Goal: Navigation & Orientation: Find specific page/section

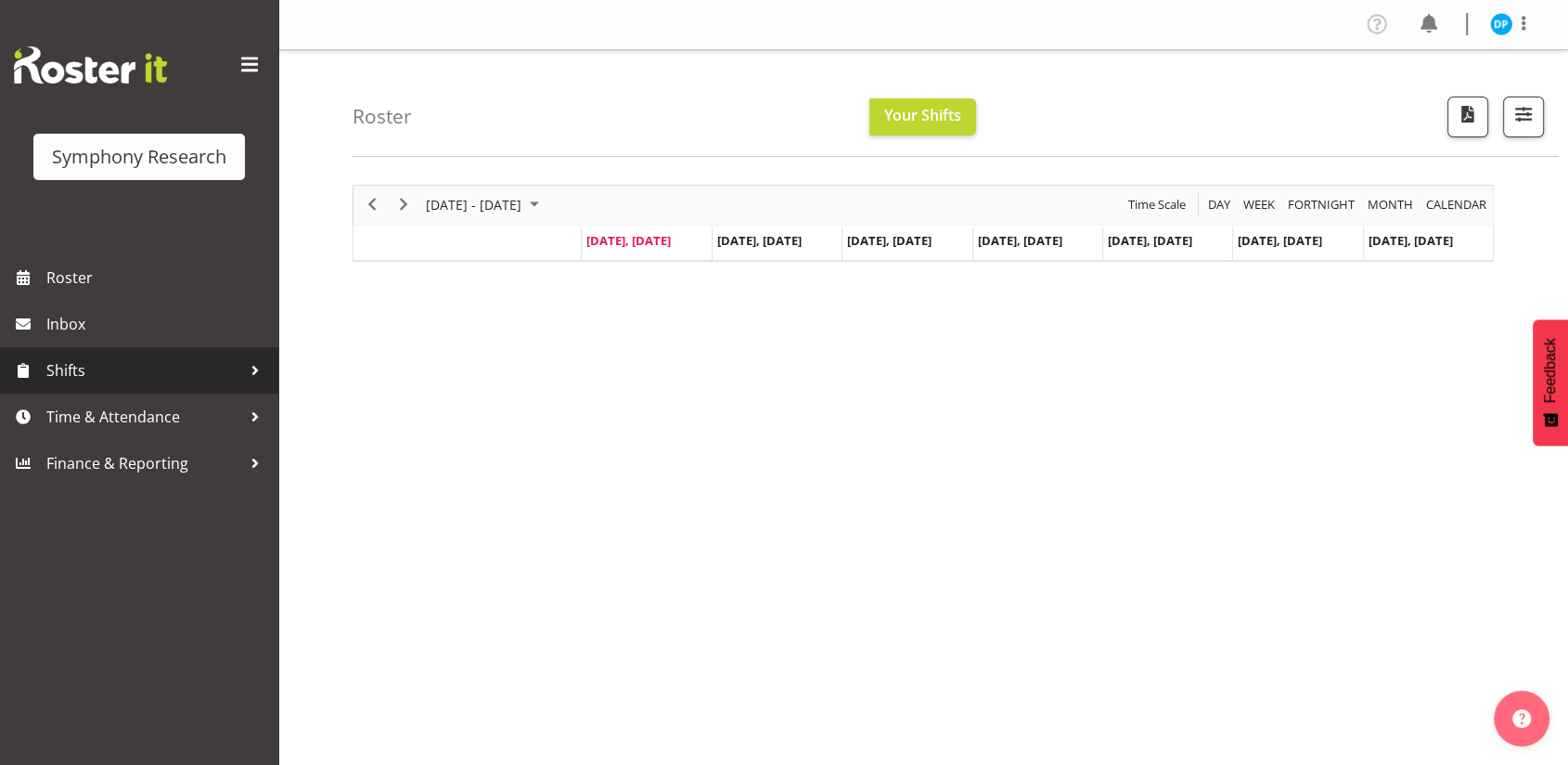
click at [74, 358] on span "Shifts" at bounding box center [144, 370] width 195 height 28
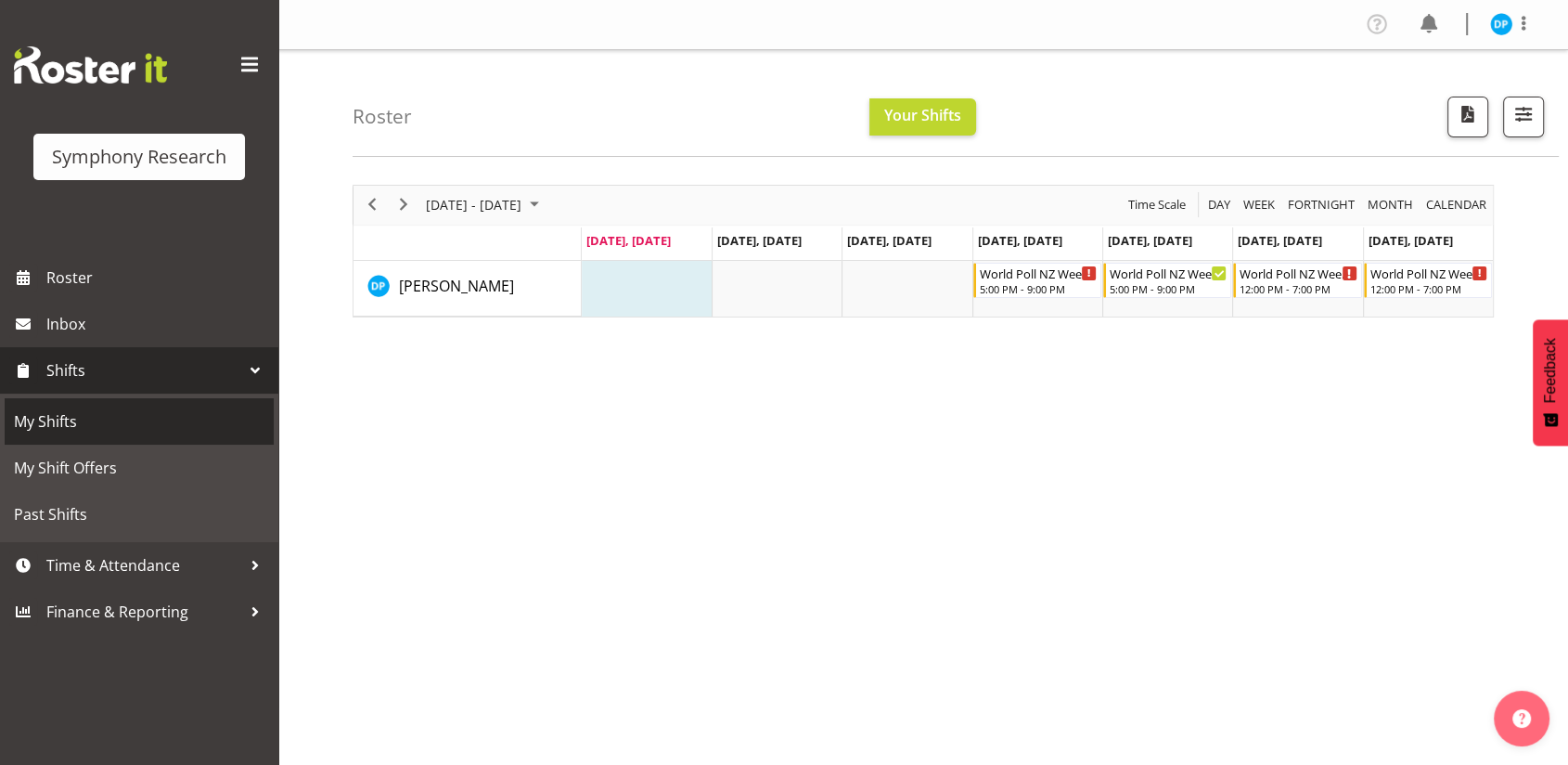
click at [68, 419] on span "My Shifts" at bounding box center [139, 422] width 251 height 28
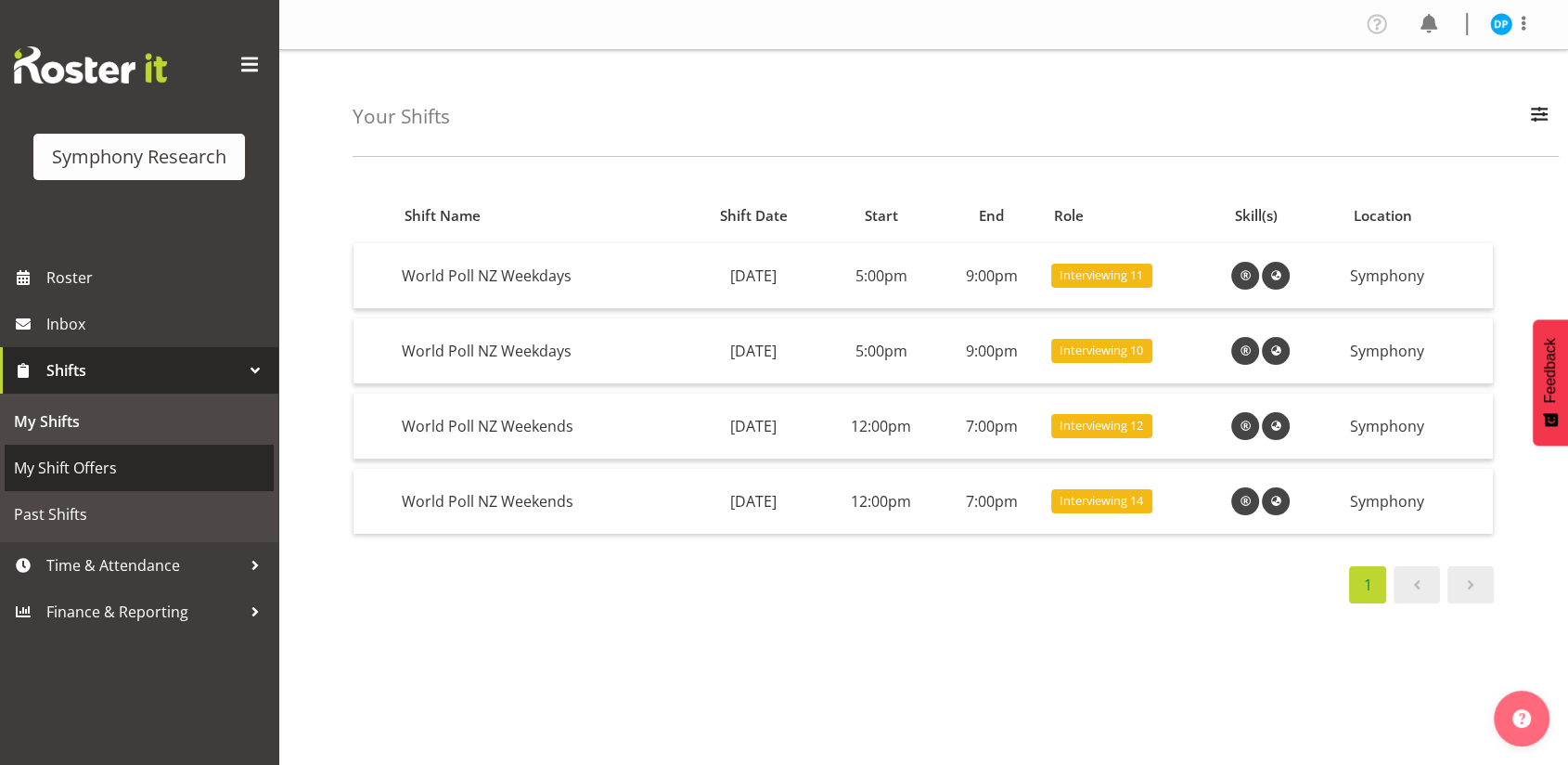
click at [84, 469] on span "My Shift Offers" at bounding box center [139, 467] width 251 height 28
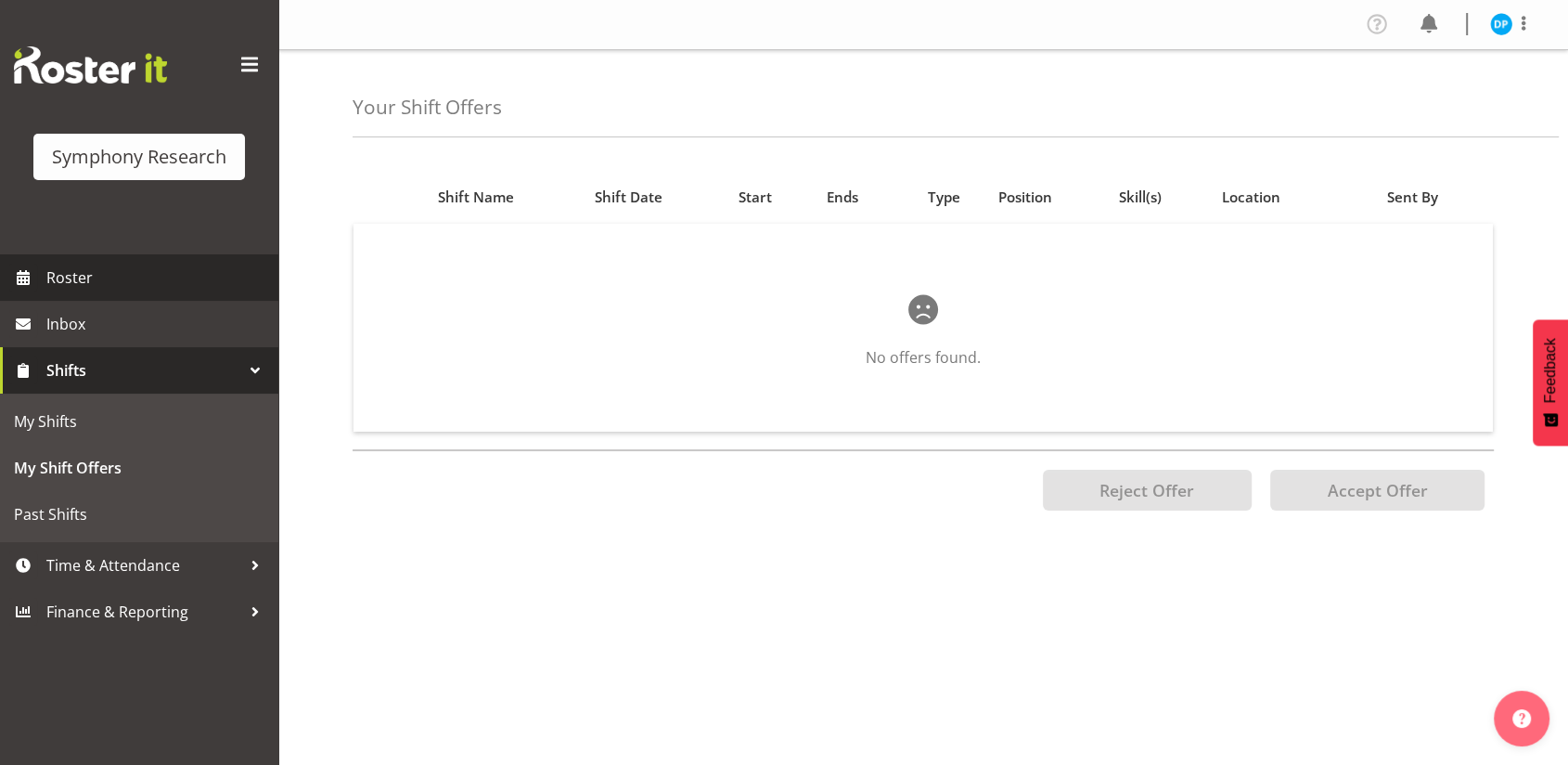
click at [95, 287] on span "Roster" at bounding box center [158, 277] width 222 height 28
